Goal: Transaction & Acquisition: Purchase product/service

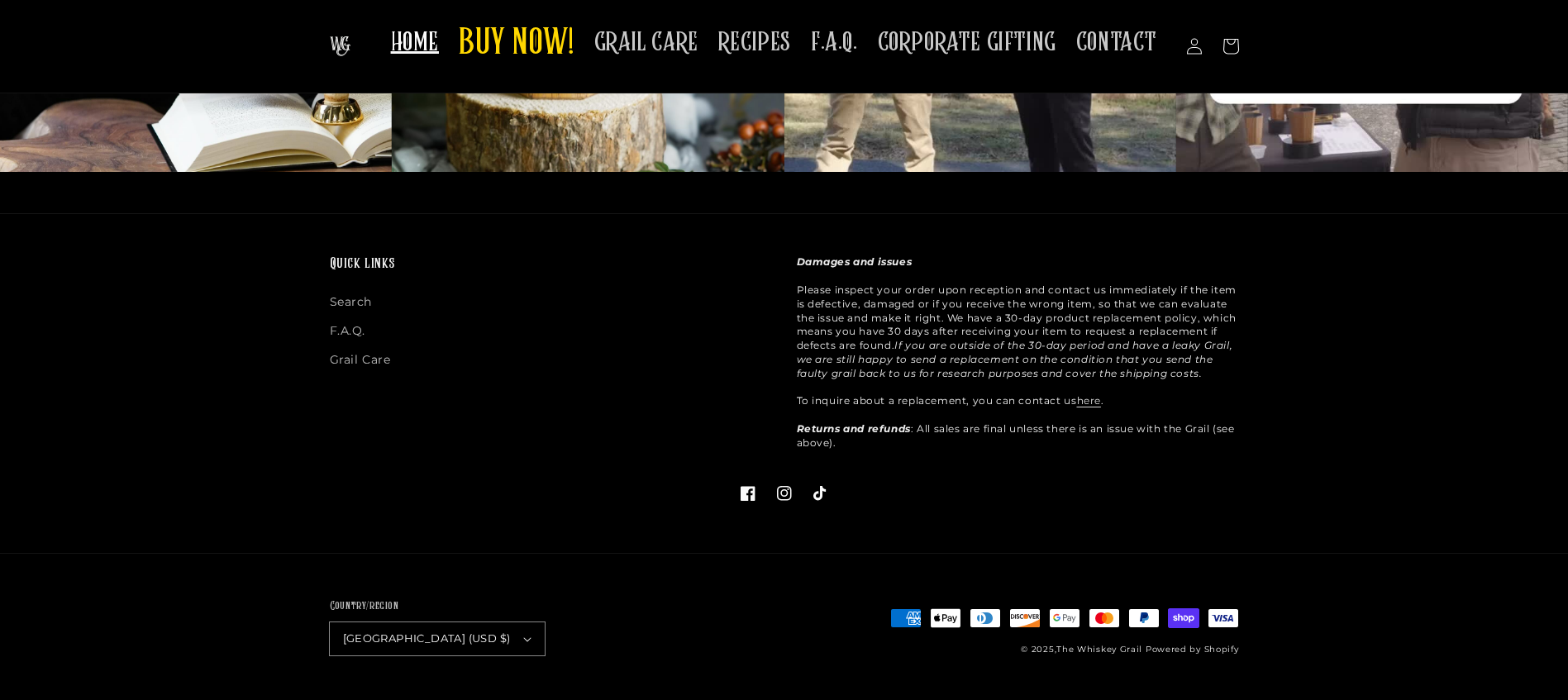
scroll to position [7343, 0]
click at [391, 58] on span "HOME" at bounding box center [415, 43] width 48 height 33
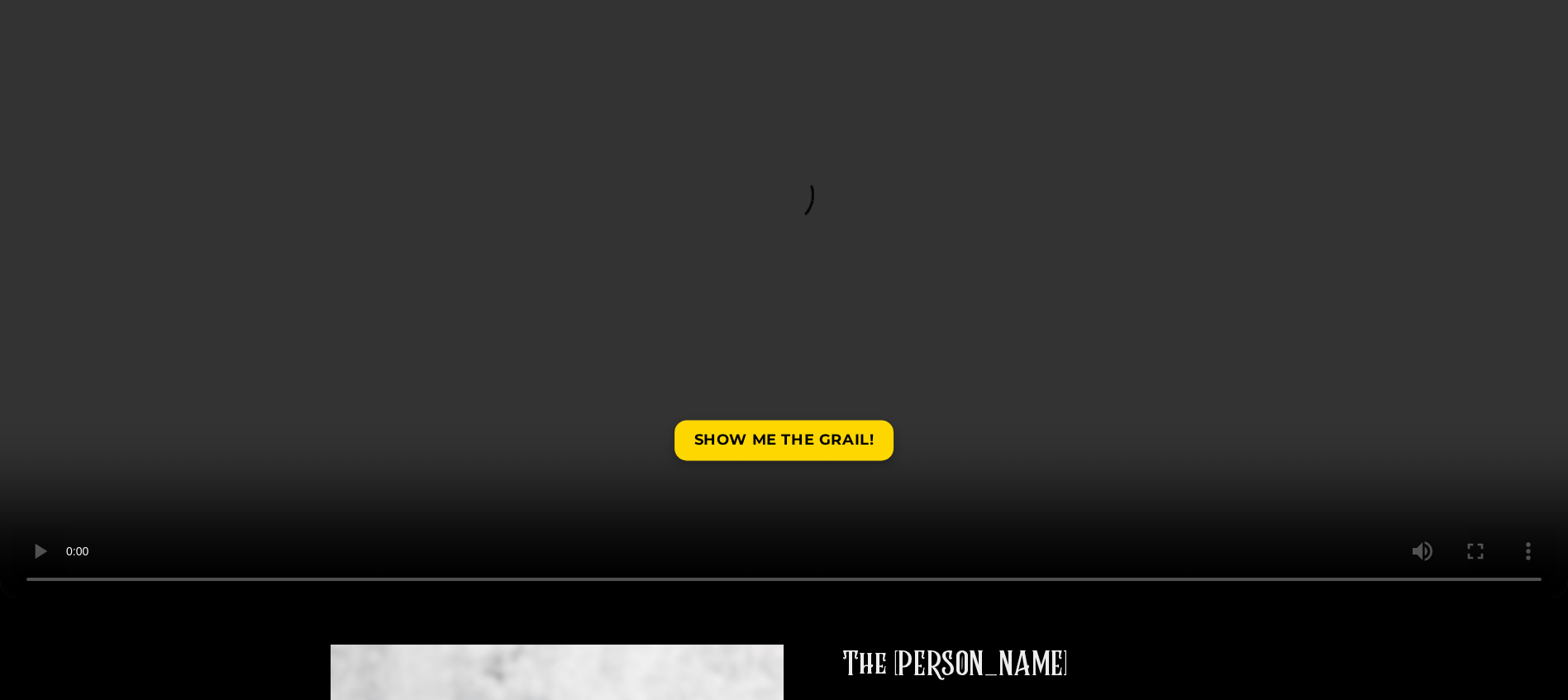
scroll to position [710, 0]
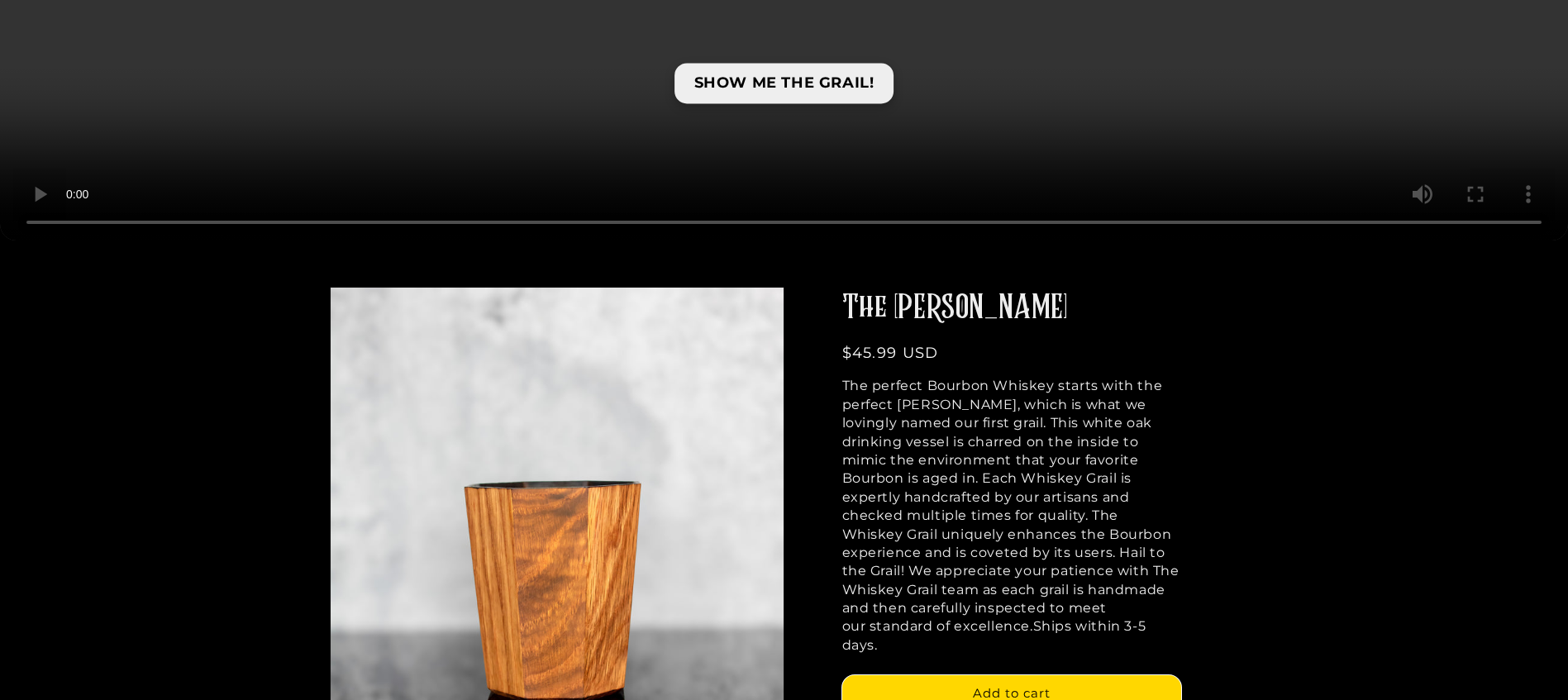
click at [738, 104] on link "SHOW ME THE GRAIL!" at bounding box center [784, 83] width 220 height 41
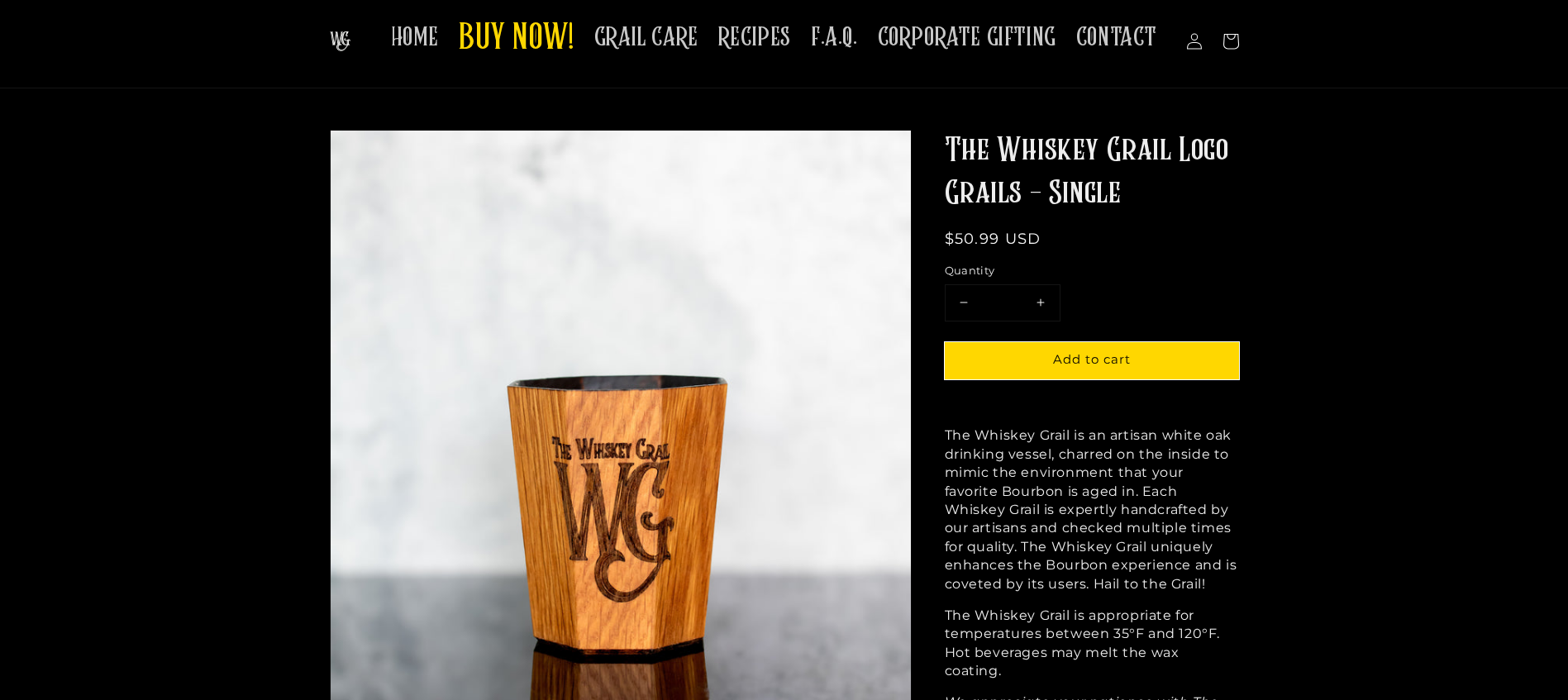
scroll to position [552, 0]
